Goal: Task Accomplishment & Management: Manage account settings

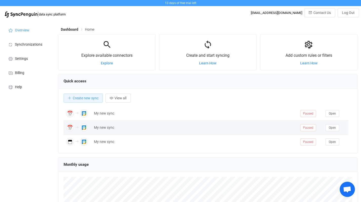
scroll to position [6, 0]
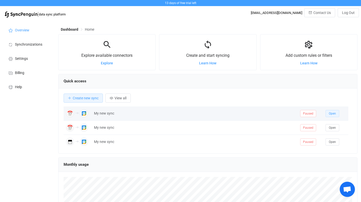
click at [331, 113] on span "Open" at bounding box center [332, 114] width 7 height 4
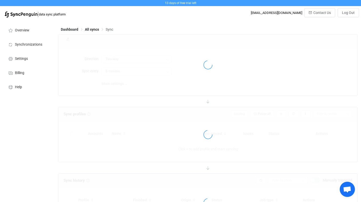
type input "iCloud → Google (many to one)"
type input "10 minutes"
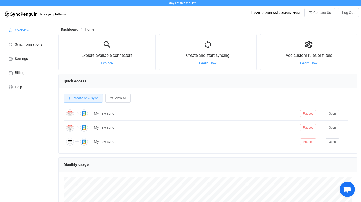
scroll to position [98, 299]
click at [83, 99] on span "Create new sync" at bounding box center [86, 98] width 26 height 4
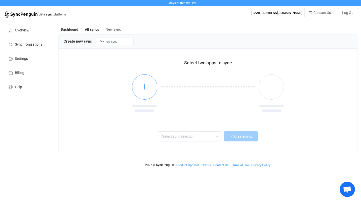
click at [145, 91] on button "button" at bounding box center [144, 86] width 25 height 25
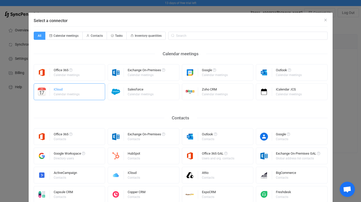
click at [74, 91] on div "iCloud" at bounding box center [67, 90] width 27 height 5
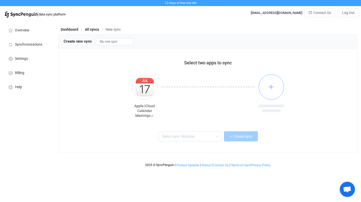
click at [275, 90] on button "button" at bounding box center [271, 86] width 25 height 25
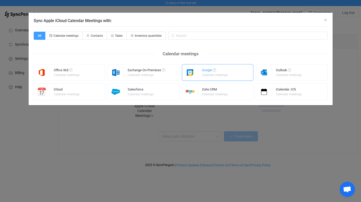
click at [214, 73] on div "Google" at bounding box center [215, 70] width 27 height 5
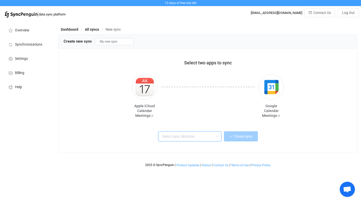
click at [198, 138] on input "text" at bounding box center [189, 136] width 63 height 10
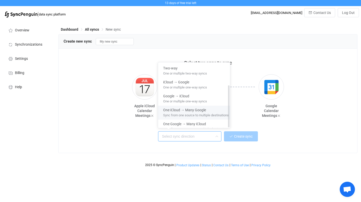
scroll to position [35, 0]
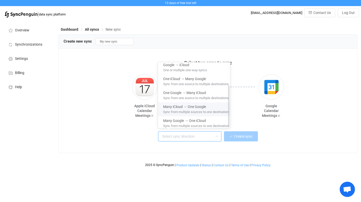
click at [197, 108] on span "Sync from multiple sources to one destination" at bounding box center [196, 111] width 66 height 6
type input "Many iCloud → One Google"
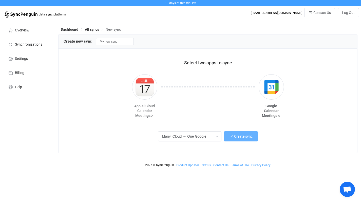
click at [239, 137] on span "Create sync" at bounding box center [243, 136] width 18 height 4
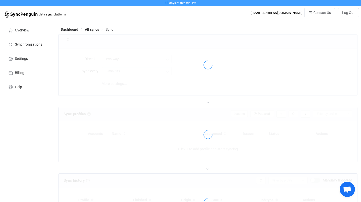
type input "iCloud → Google (many to one)"
type input "10 minutes"
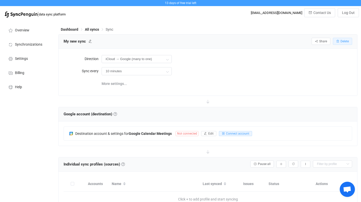
click at [341, 40] on span "Delete" at bounding box center [345, 42] width 8 height 4
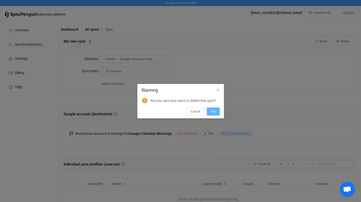
click at [213, 110] on span "Yes" at bounding box center [213, 112] width 5 height 4
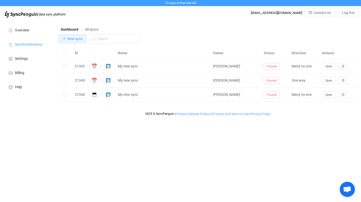
click at [67, 38] on span "New sync" at bounding box center [74, 39] width 15 height 4
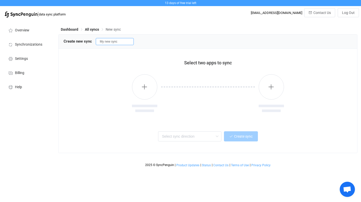
click at [113, 43] on input "My new sync" at bounding box center [115, 41] width 38 height 7
click at [127, 43] on input "My new sync" at bounding box center [115, 41] width 38 height 7
drag, startPoint x: 127, startPoint y: 43, endPoint x: 61, endPoint y: 28, distance: 67.9
click at [61, 28] on div "Dashboard All syncs New sync Create new sync My new sync Select two apps to syn…" at bounding box center [208, 94] width 305 height 149
type input "Perso"
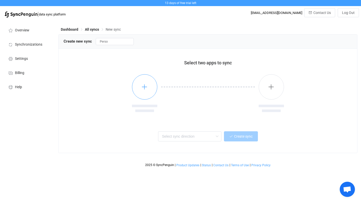
click at [151, 87] on button "button" at bounding box center [144, 86] width 25 height 25
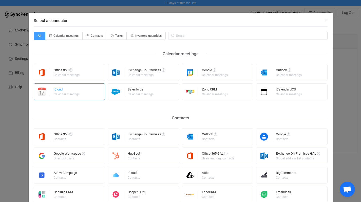
click at [79, 90] on div "iCloud Calendar meetings" at bounding box center [70, 91] width 72 height 17
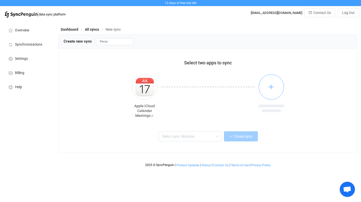
click at [274, 91] on button "button" at bounding box center [271, 86] width 25 height 25
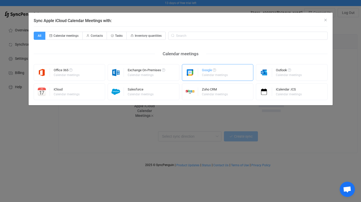
click at [221, 74] on div "Calendar meetings" at bounding box center [215, 74] width 26 height 3
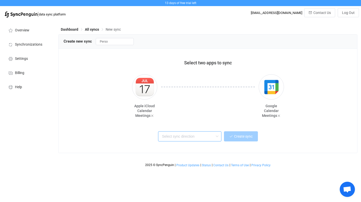
click at [186, 135] on input "text" at bounding box center [189, 136] width 63 height 10
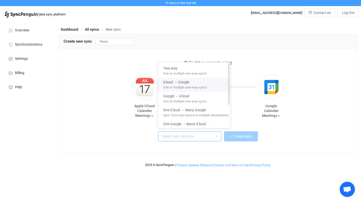
click at [181, 85] on span "One or multiple one-way syncs" at bounding box center [185, 87] width 44 height 6
type input "iCloud → Google"
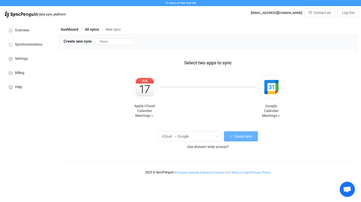
click at [238, 137] on span "Create sync" at bounding box center [243, 136] width 18 height 4
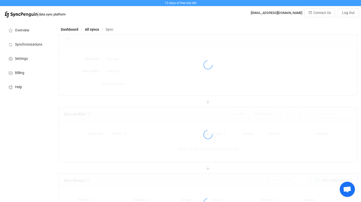
type input "iCloud → Google"
type input "10 minutes"
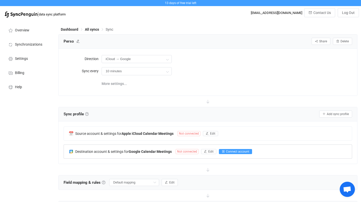
click at [241, 152] on span "Connect account" at bounding box center [237, 152] width 23 height 4
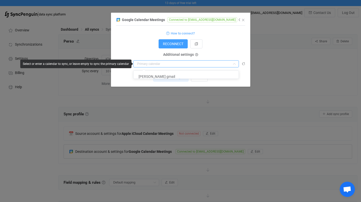
click at [186, 65] on input "dialog" at bounding box center [186, 63] width 106 height 7
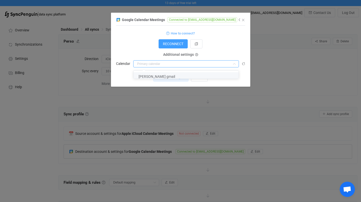
click at [164, 78] on li "[PERSON_NAME] gmail" at bounding box center [188, 76] width 109 height 9
type input "[PERSON_NAME] gmail"
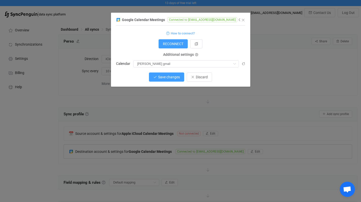
click at [165, 75] on button "Save changes" at bounding box center [166, 76] width 35 height 9
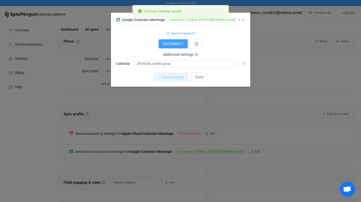
click at [245, 21] on icon "Close" at bounding box center [243, 20] width 4 height 4
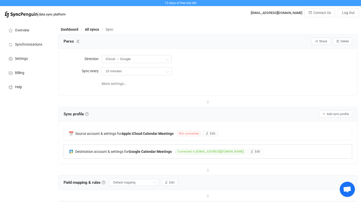
click at [210, 134] on button "Edit" at bounding box center [210, 133] width 15 height 5
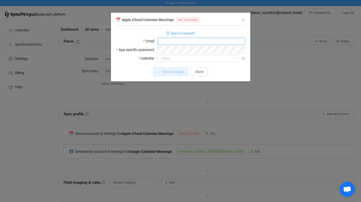
type input "[EMAIL_ADDRESS][DOMAIN_NAME]"
click at [157, 45] on form "How to connect? Email [EMAIL_ADDRESS][DOMAIN_NAME] App-specific password Calend…" at bounding box center [180, 46] width 129 height 32
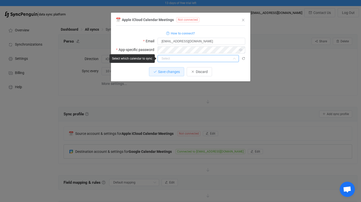
click at [174, 60] on input "dialog" at bounding box center [198, 58] width 81 height 7
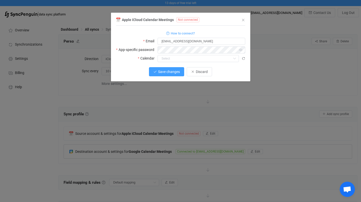
click at [164, 71] on span "Save changes" at bounding box center [169, 72] width 22 height 4
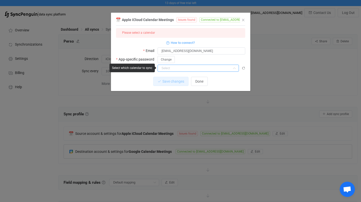
click at [171, 67] on input "dialog" at bounding box center [198, 68] width 81 height 7
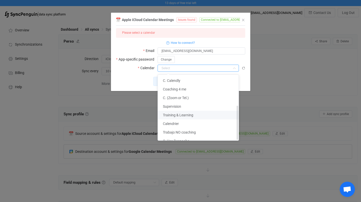
scroll to position [58, 0]
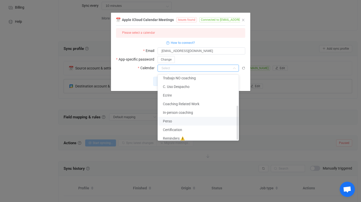
click at [174, 119] on li "Perso" at bounding box center [200, 121] width 85 height 9
type input "Perso"
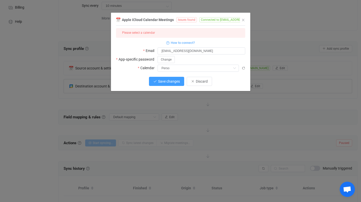
click at [170, 82] on span "Save changes" at bounding box center [169, 81] width 22 height 4
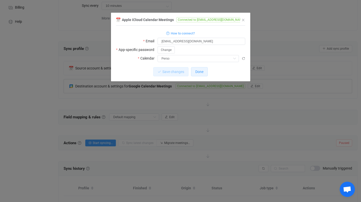
click at [198, 72] on span "Done" at bounding box center [199, 72] width 8 height 4
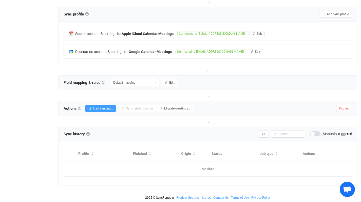
scroll to position [0, 0]
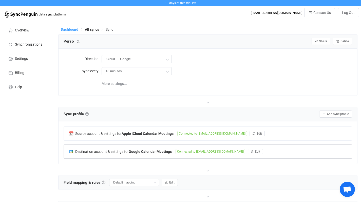
click at [72, 29] on span "Dashboard" at bounding box center [69, 29] width 17 height 4
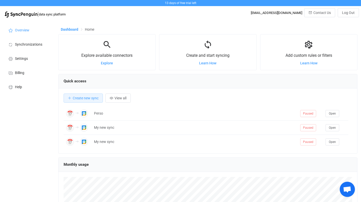
scroll to position [98, 299]
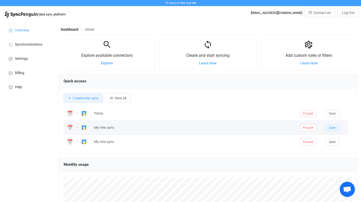
click at [337, 128] on button "Open" at bounding box center [333, 127] width 14 height 7
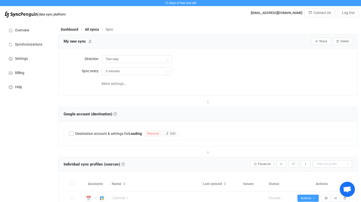
type input "iCloud → Google (many to one)"
type input "10 minutes"
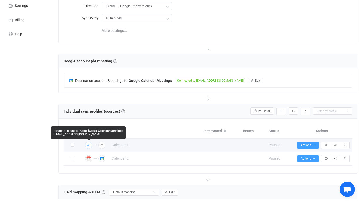
click at [89, 145] on icon "button" at bounding box center [88, 145] width 3 height 3
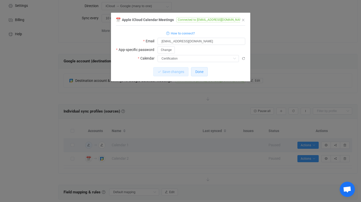
click at [201, 74] on button "Done" at bounding box center [199, 71] width 17 height 9
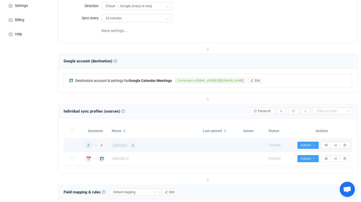
click at [132, 145] on icon at bounding box center [133, 145] width 4 height 4
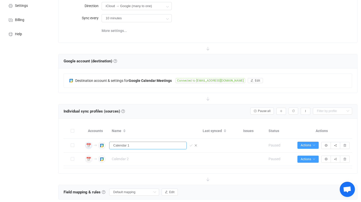
drag, startPoint x: 133, startPoint y: 145, endPoint x: 99, endPoint y: 141, distance: 34.6
click at [99, 141] on tr "Apple iCloud Calendar Meetings Connected to [EMAIL_ADDRESS][DOMAIN_NAME] 1 { { …" at bounding box center [208, 146] width 289 height 14
type input "Certification"
click at [190, 145] on icon at bounding box center [191, 146] width 4 height 4
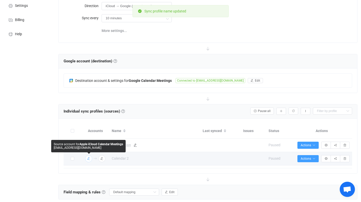
click at [89, 159] on icon "button" at bounding box center [88, 158] width 3 height 3
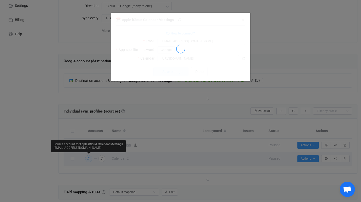
type input "C. (Zoom or Tel.)"
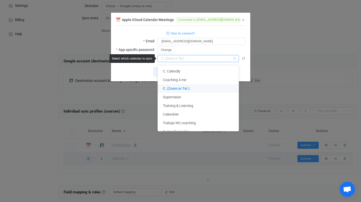
click at [194, 58] on input "dialog" at bounding box center [198, 58] width 81 height 7
click at [177, 87] on span "C. (Zoom or Tel.)" at bounding box center [176, 88] width 27 height 4
type input "C. (Zoom or Tel.)"
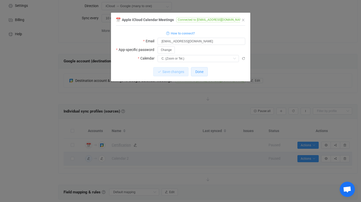
click at [203, 72] on span "Done" at bounding box center [199, 72] width 8 height 4
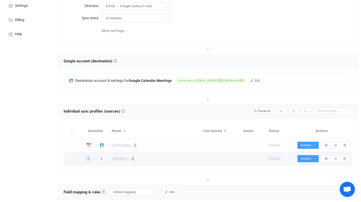
click at [122, 159] on span "Calendar 2" at bounding box center [120, 159] width 17 height 6
type input "Calendar 2"
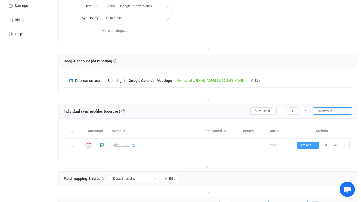
click at [134, 147] on icon at bounding box center [133, 145] width 4 height 4
drag, startPoint x: 134, startPoint y: 147, endPoint x: 61, endPoint y: 129, distance: 74.5
click at [61, 129] on div "Accounts Name Last synced Issues Status Actions Apple iCloud Calendar Meetings …" at bounding box center [208, 139] width 299 height 41
type input "C. Zoom or Tel."
click at [192, 145] on icon at bounding box center [191, 146] width 4 height 4
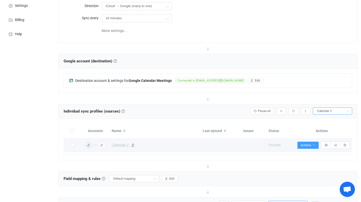
type input "C. Zoom or Tel."
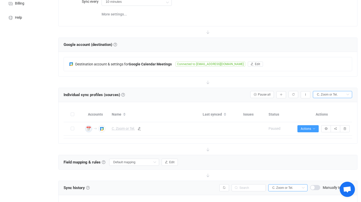
scroll to position [16, 0]
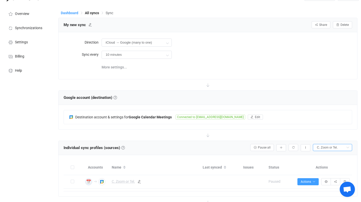
click at [70, 11] on span "Dashboard" at bounding box center [69, 13] width 17 height 4
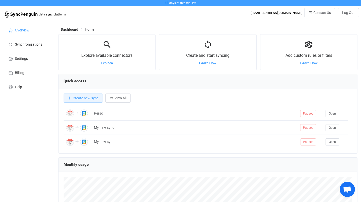
scroll to position [98, 299]
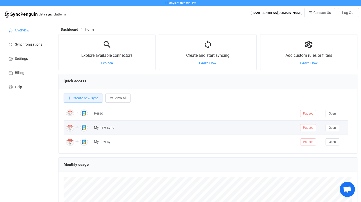
click at [111, 128] on div "My new sync" at bounding box center [194, 128] width 206 height 6
click at [334, 129] on span "Open" at bounding box center [332, 128] width 7 height 4
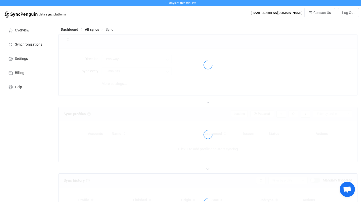
type input "iCloud → Google (many to one)"
type input "10 minutes"
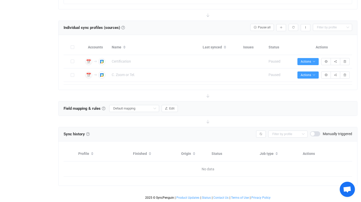
scroll to position [83, 0]
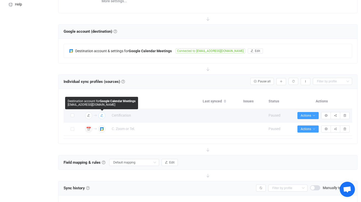
click at [103, 117] on img "button" at bounding box center [102, 115] width 5 height 5
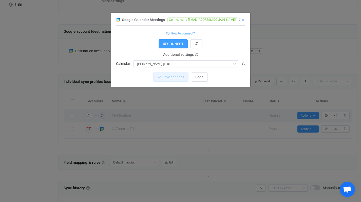
click at [243, 20] on icon "Close" at bounding box center [243, 20] width 4 height 4
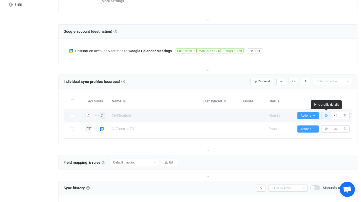
click at [326, 114] on icon "button" at bounding box center [326, 115] width 3 height 3
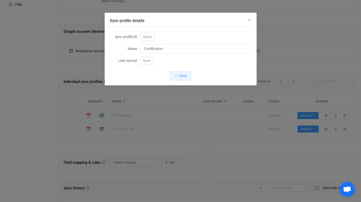
click at [185, 75] on span "Save" at bounding box center [183, 76] width 8 height 4
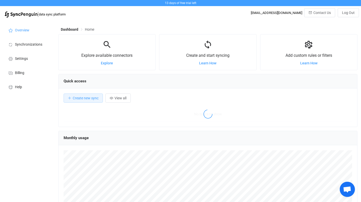
scroll to position [98, 299]
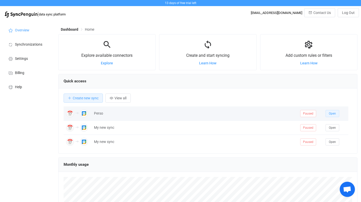
click at [331, 113] on span "Open" at bounding box center [332, 114] width 7 height 4
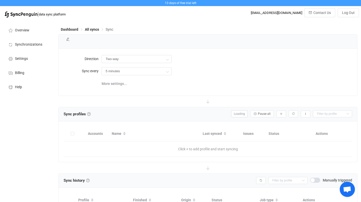
type input "iCloud → Google"
type input "10 minutes"
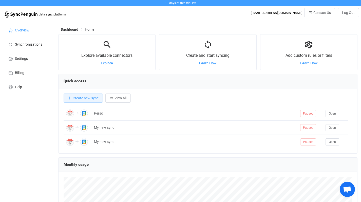
scroll to position [98, 299]
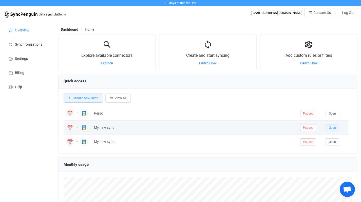
click at [334, 129] on span "Open" at bounding box center [332, 128] width 7 height 4
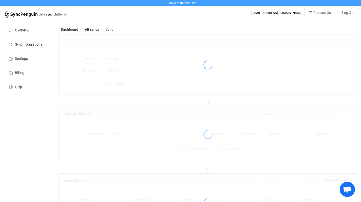
type input "iCloud → Google (many to one)"
type input "10 minutes"
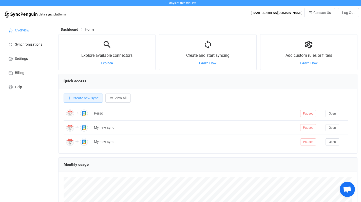
scroll to position [98, 299]
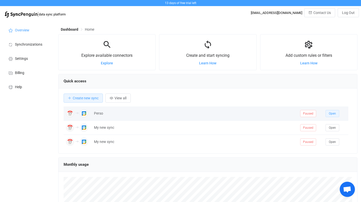
click at [333, 114] on span "Open" at bounding box center [332, 114] width 7 height 4
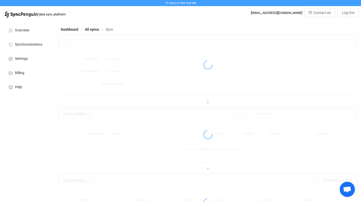
type input "iCloud → Google"
type input "10 minutes"
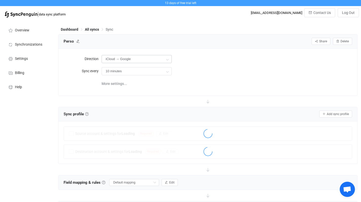
click at [168, 59] on icon at bounding box center [167, 59] width 6 height 10
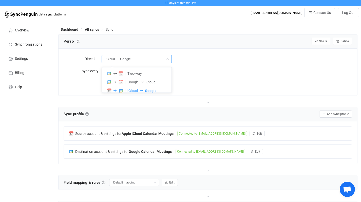
click at [168, 59] on icon at bounding box center [167, 59] width 6 height 10
click at [115, 58] on input "iCloud → Google" at bounding box center [137, 59] width 70 height 8
click at [342, 44] on button "Delete" at bounding box center [342, 41] width 19 height 7
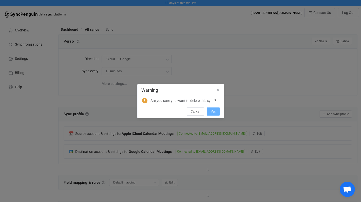
click at [212, 111] on span "Yes" at bounding box center [213, 112] width 5 height 4
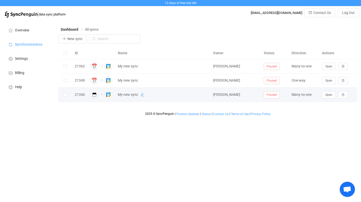
click at [143, 95] on icon at bounding box center [143, 95] width 4 height 4
click at [143, 95] on input "My new sync" at bounding box center [156, 95] width 82 height 8
drag, startPoint x: 143, startPoint y: 95, endPoint x: 107, endPoint y: 90, distance: 36.1
click at [107, 90] on tr "21346 My new sync [PERSON_NAME] Paused Many-to-one Open" at bounding box center [207, 95] width 299 height 14
type input "akibsi01"
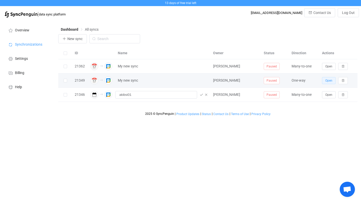
click at [332, 82] on button "Open" at bounding box center [329, 80] width 14 height 7
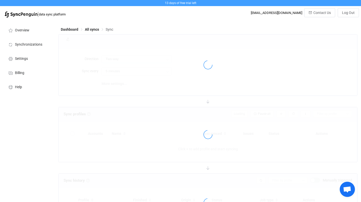
type input "iCloud → Google"
type input "10 minutes"
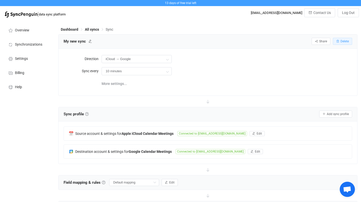
click at [347, 42] on span "Delete" at bounding box center [345, 42] width 8 height 4
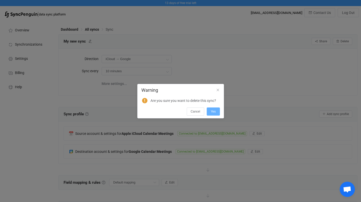
click at [215, 111] on span "Yes" at bounding box center [213, 112] width 5 height 4
